Goal: Find specific page/section: Find specific page/section

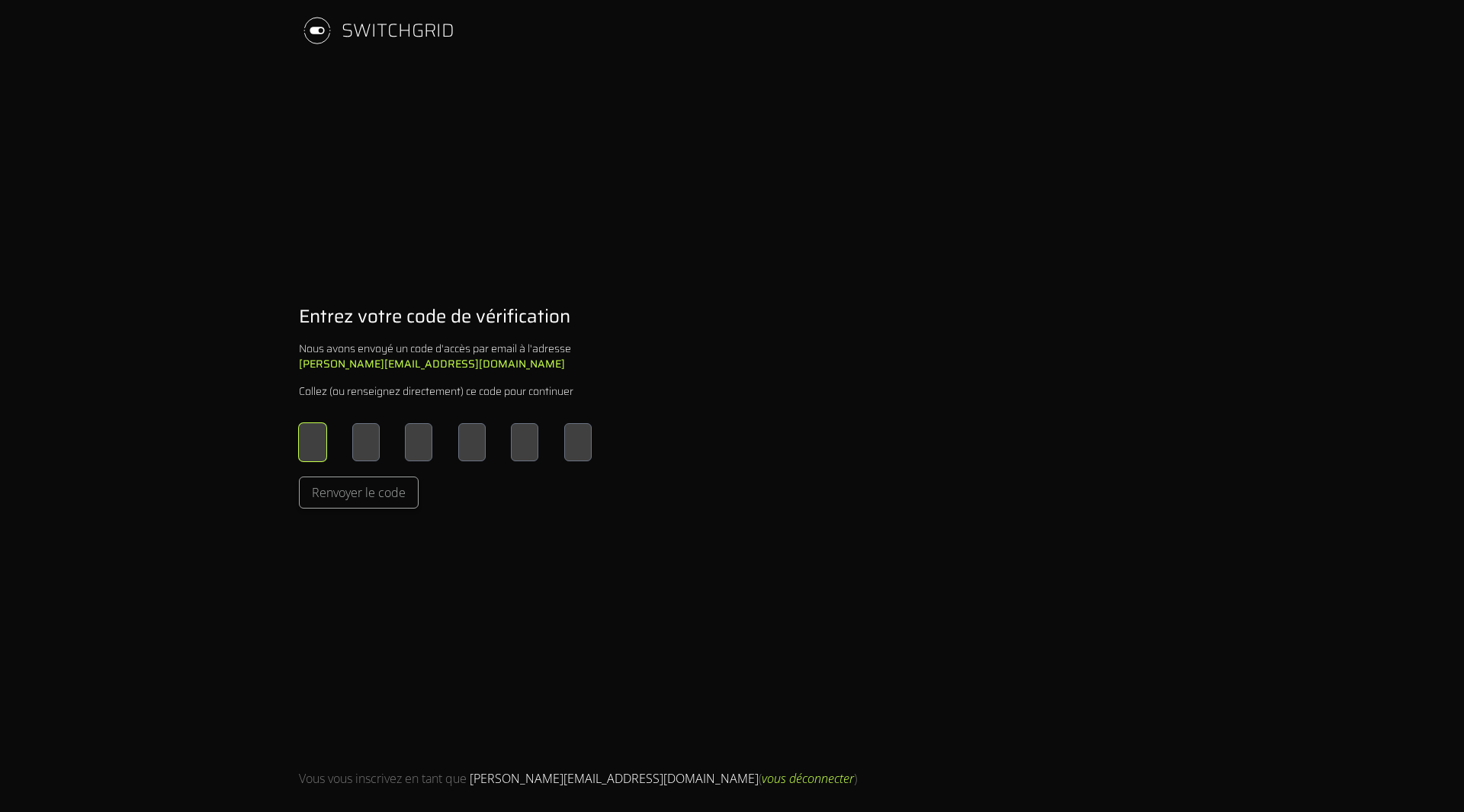
click at [311, 441] on input "Please enter OTP character 1" at bounding box center [312, 442] width 27 height 38
type input "*"
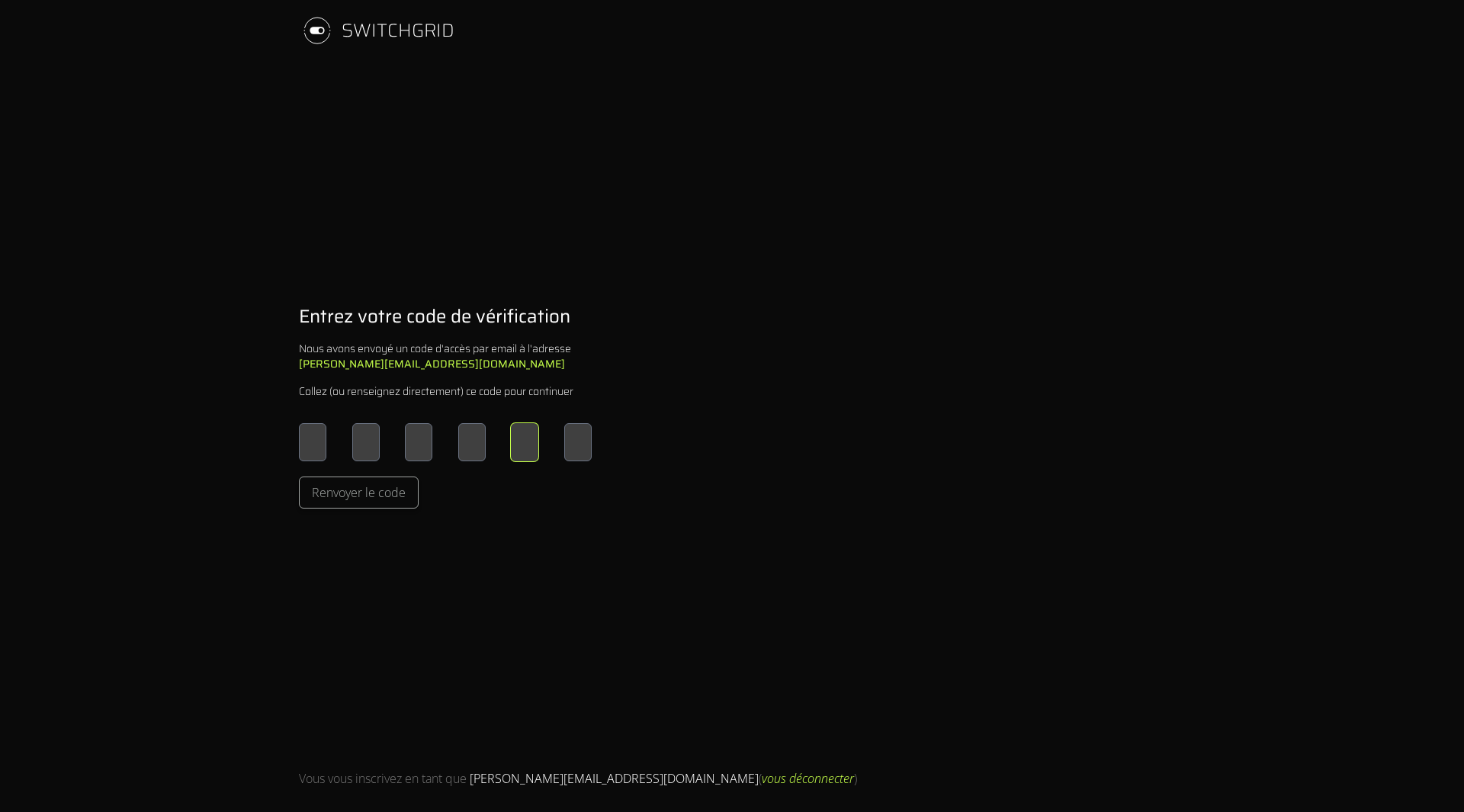
type input "*"
